Goal: Task Accomplishment & Management: Use online tool/utility

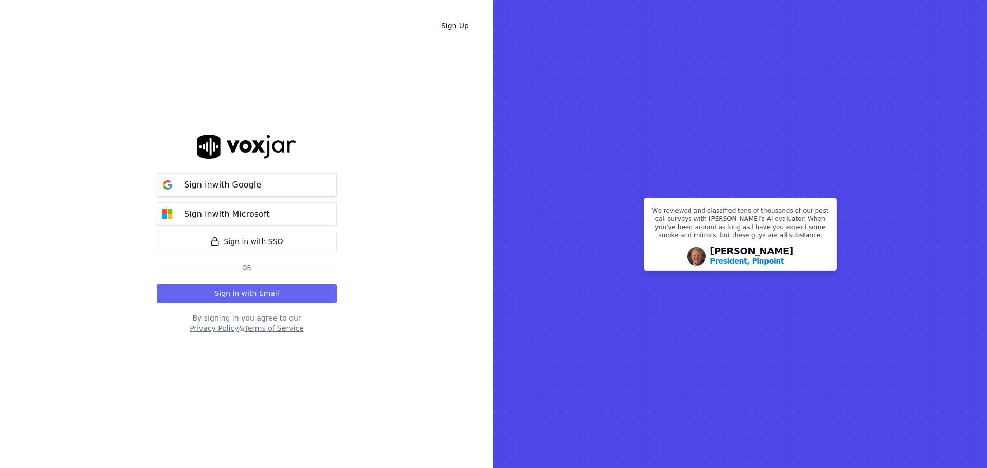
click at [232, 181] on p "Sign in with Google" at bounding box center [222, 185] width 77 height 12
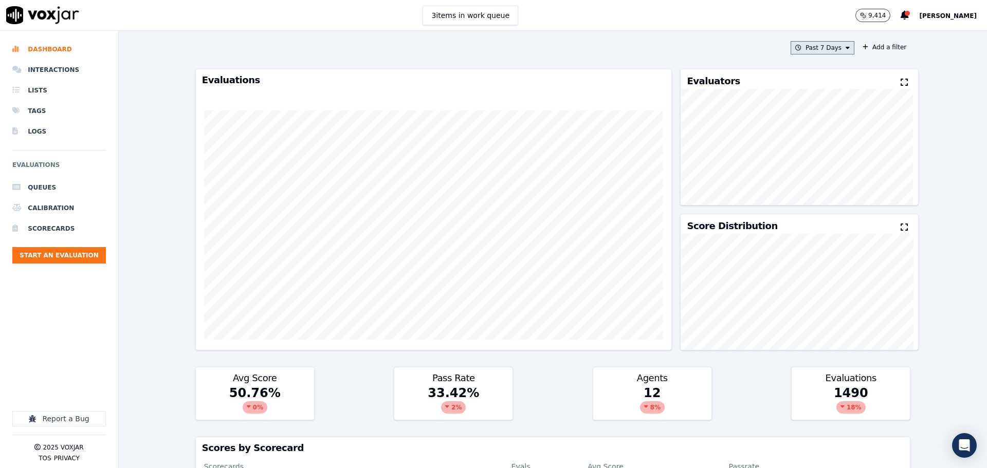
click at [815, 48] on button "Past 7 Days" at bounding box center [822, 47] width 64 height 13
click at [807, 128] on div "This Month" at bounding box center [824, 128] width 34 height 8
click at [829, 172] on button "Add" at bounding box center [839, 166] width 20 height 16
click at [875, 49] on button "Add a filter" at bounding box center [884, 47] width 52 height 12
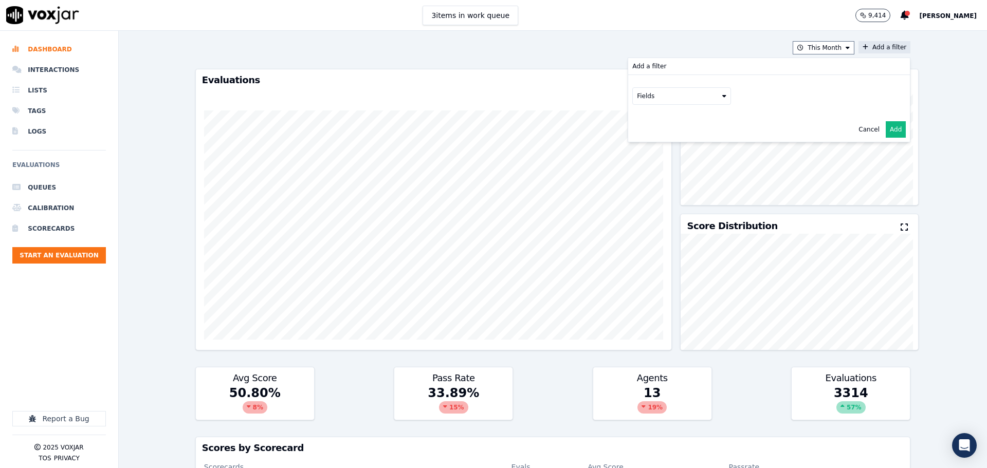
click at [677, 101] on button "Fields" at bounding box center [681, 95] width 99 height 17
click at [649, 196] on div "scorecard" at bounding box center [664, 200] width 30 height 8
click at [676, 121] on button "Fields" at bounding box center [693, 117] width 99 height 17
click at [677, 140] on label "title" at bounding box center [694, 135] width 94 height 12
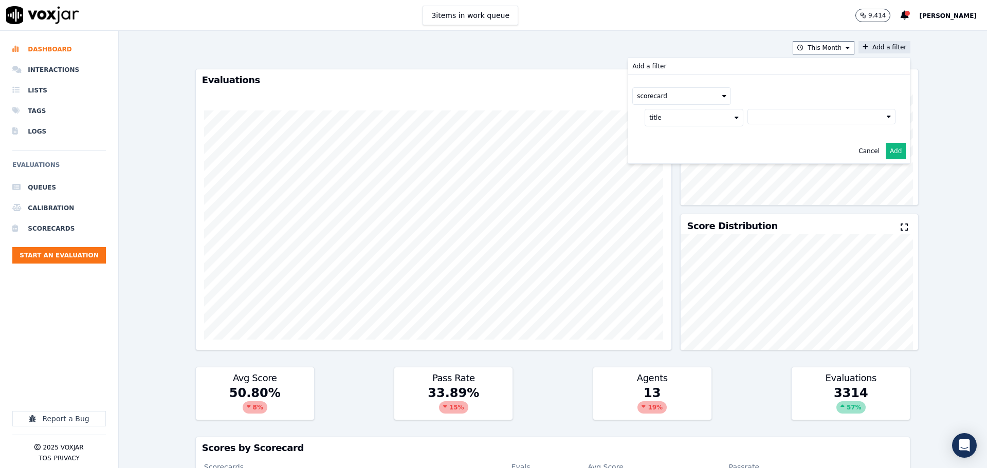
click at [765, 118] on button at bounding box center [821, 116] width 148 height 15
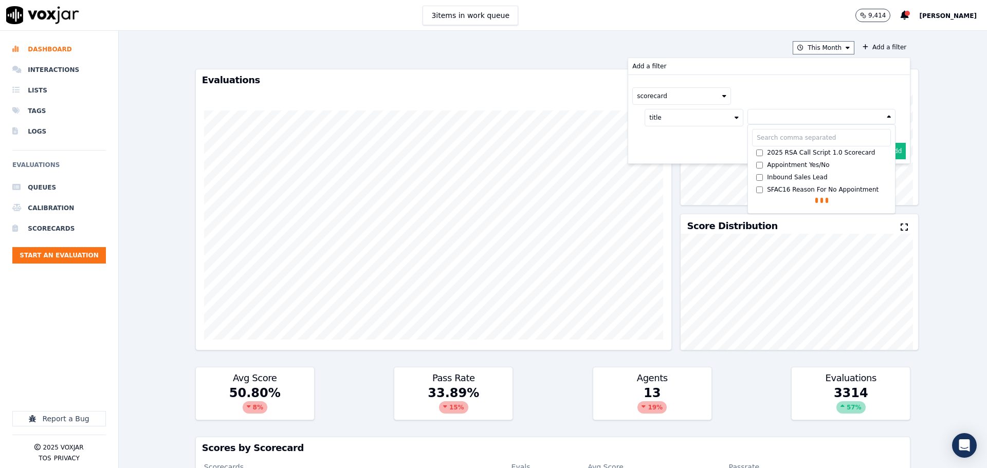
click at [774, 152] on div "2025 RSA Call Script 1.0 Scorecard" at bounding box center [821, 152] width 108 height 8
click at [885, 173] on button "Add" at bounding box center [895, 176] width 20 height 16
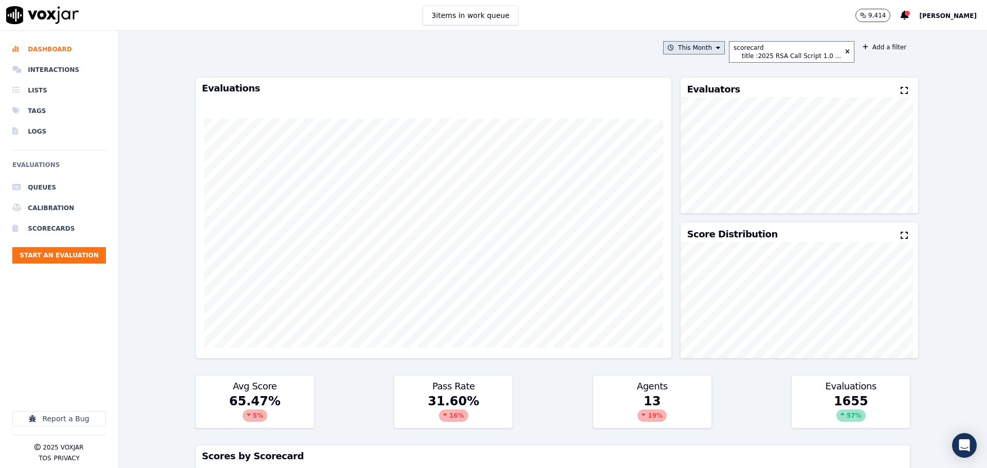
click at [695, 51] on button "This Month" at bounding box center [694, 47] width 62 height 13
click at [695, 51] on button "This Month Custom Today Yesterday Past 7 Days Past 30 Days This Month This Year…" at bounding box center [694, 47] width 62 height 13
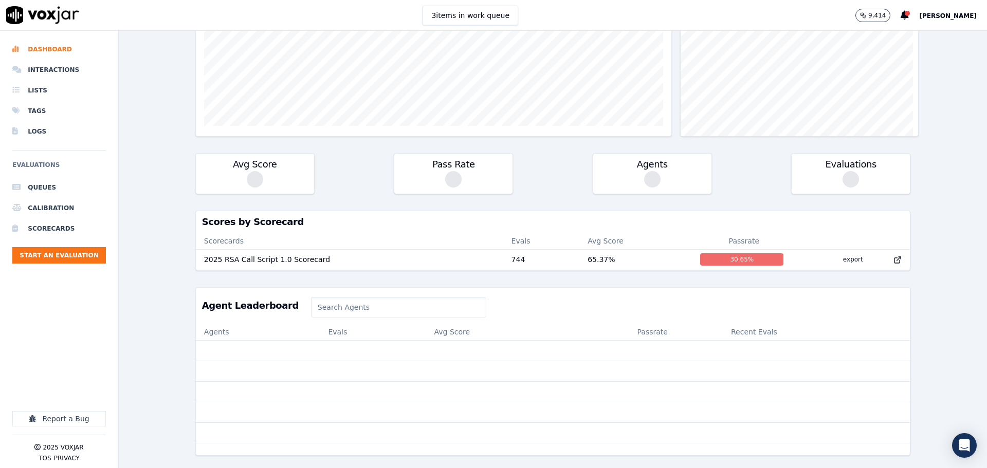
scroll to position [397, 0]
